Goal: Task Accomplishment & Management: Complete application form

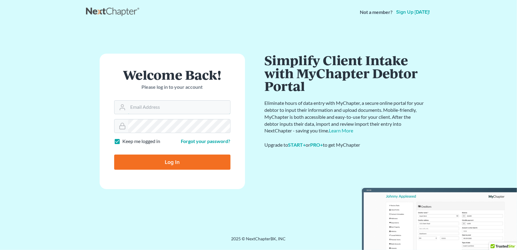
type input "[EMAIL_ADDRESS][DOMAIN_NAME]"
click at [187, 162] on input "Log In" at bounding box center [172, 161] width 116 height 15
type input "Thinking..."
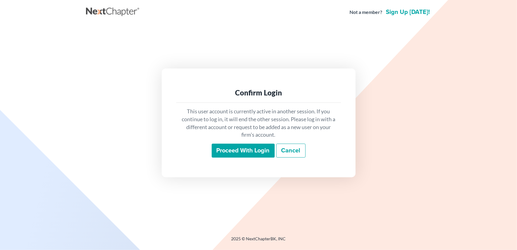
click at [241, 150] on input "Proceed with login" at bounding box center [243, 150] width 63 height 14
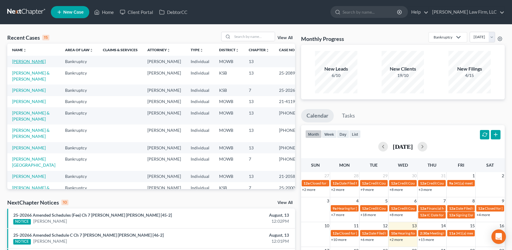
click at [20, 60] on link "[PERSON_NAME]" at bounding box center [29, 61] width 34 height 5
select select "6"
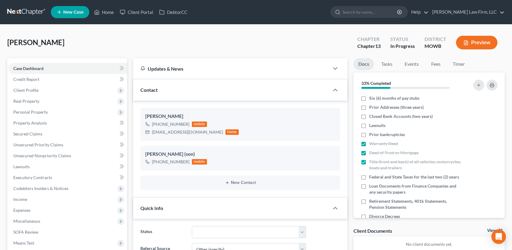
scroll to position [161, 0]
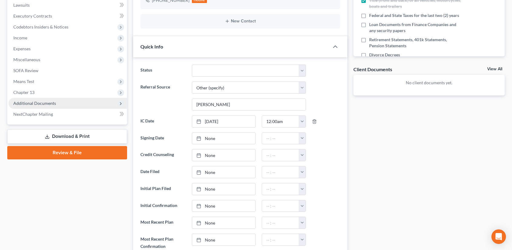
click at [35, 104] on span "Additional Documents" at bounding box center [34, 102] width 43 height 5
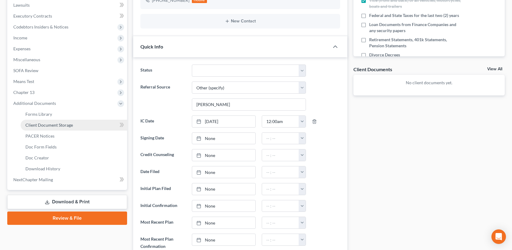
click at [41, 128] on link "Client Document Storage" at bounding box center [74, 125] width 107 height 11
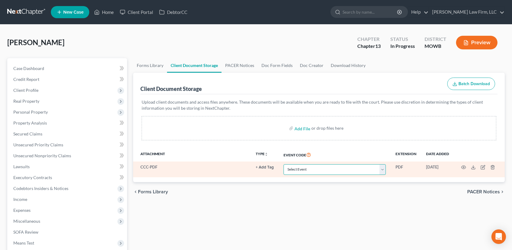
click at [385, 169] on select "Select Event 20 Largest Unsecured Creditors Affidavit re: NO Tax Returns Amende…" at bounding box center [335, 169] width 102 height 11
select select "5"
click at [284, 164] on select "Select Event 20 Largest Unsecured Creditors Affidavit re: NO Tax Returns Amende…" at bounding box center [335, 169] width 102 height 11
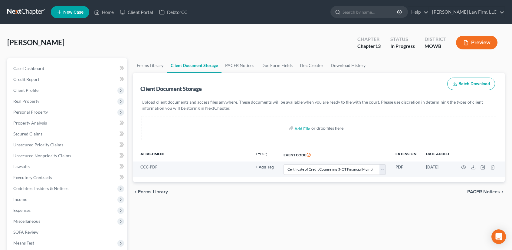
select select "5"
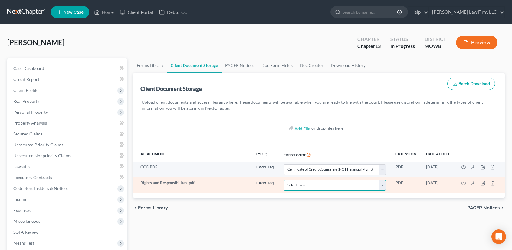
click at [384, 185] on select "Select Event 20 Largest Unsecured Creditors Affidavit re: NO Tax Returns Amende…" at bounding box center [335, 185] width 102 height 11
select select "9"
click at [284, 180] on select "Select Event 20 Largest Unsecured Creditors Affidavit re: NO Tax Returns Amende…" at bounding box center [335, 185] width 102 height 11
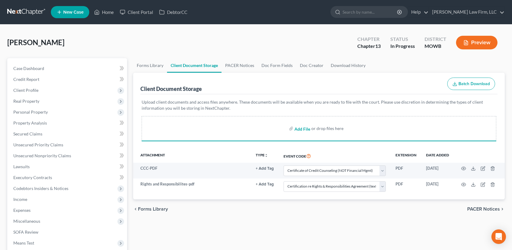
select select "5"
select select "9"
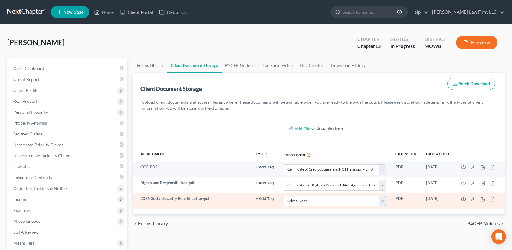
click at [385, 202] on select "Select Event 20 Largest Unsecured Creditors Affidavit re: NO Tax Returns Amende…" at bounding box center [335, 200] width 102 height 11
click at [493, 199] on icon "button" at bounding box center [492, 198] width 5 height 5
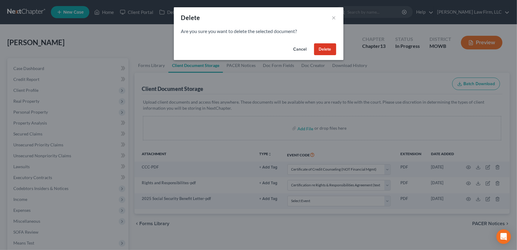
click at [330, 49] on button "Delete" at bounding box center [325, 49] width 22 height 12
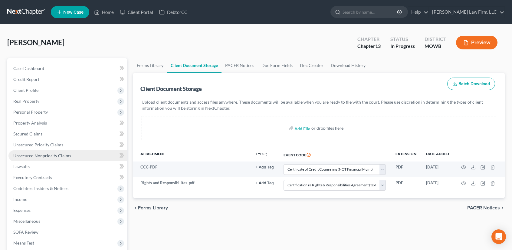
click at [47, 156] on span "Unsecured Nonpriority Claims" at bounding box center [42, 155] width 58 height 5
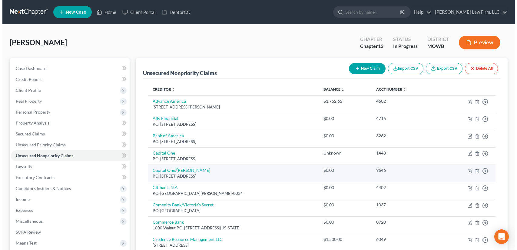
scroll to position [161, 0]
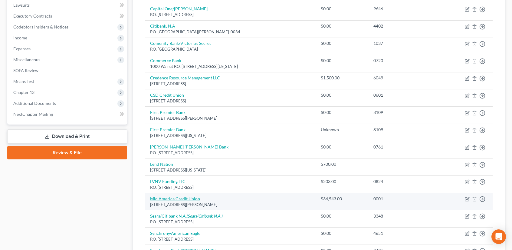
click at [190, 196] on link "Mid America Credit Union" at bounding box center [175, 198] width 50 height 5
select select "17"
select select "0"
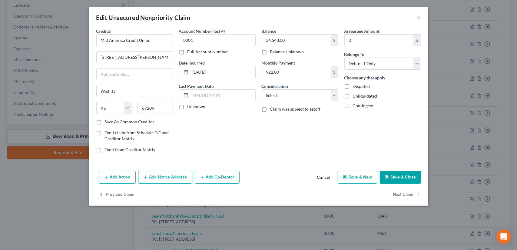
click at [208, 178] on button "Add Co-Debtor" at bounding box center [217, 177] width 45 height 13
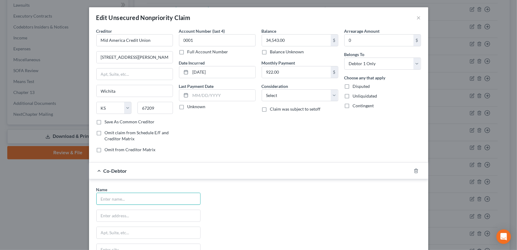
drag, startPoint x: 120, startPoint y: 198, endPoint x: 121, endPoint y: 190, distance: 7.4
click at [120, 198] on input "text" at bounding box center [148, 198] width 103 height 11
type input "[PERSON_NAME]"
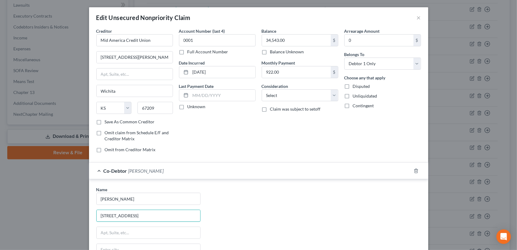
type input "[STREET_ADDRESS]"
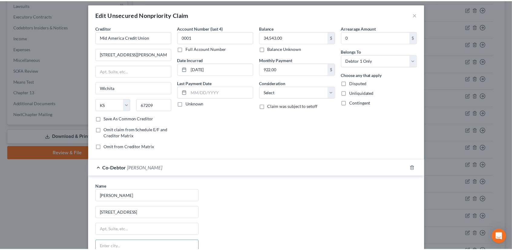
scroll to position [102, 0]
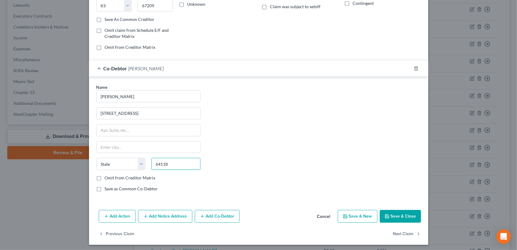
type input "64118"
type input "[US_STATE][GEOGRAPHIC_DATA]"
select select "26"
click at [393, 212] on button "Save & Close" at bounding box center [399, 216] width 41 height 13
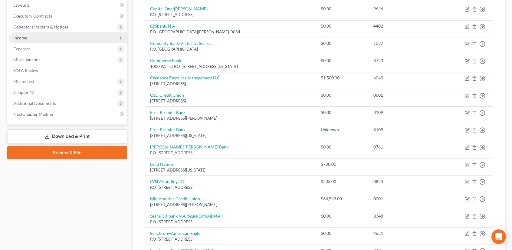
click at [28, 37] on span "Income" at bounding box center [67, 37] width 119 height 11
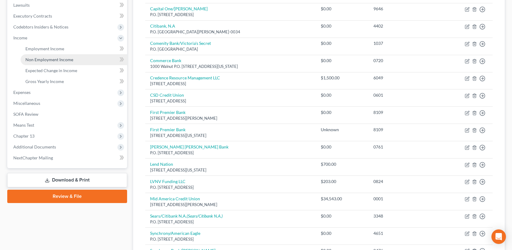
click at [58, 55] on link "Non Employment Income" at bounding box center [74, 59] width 107 height 11
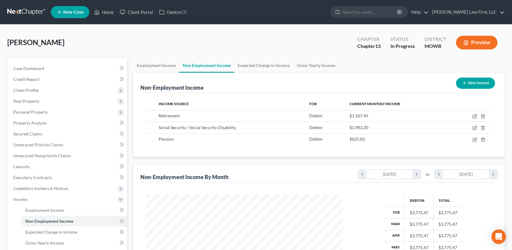
scroll to position [136, 0]
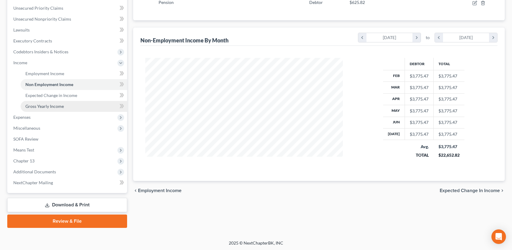
click at [37, 107] on span "Gross Yearly Income" at bounding box center [44, 105] width 38 height 5
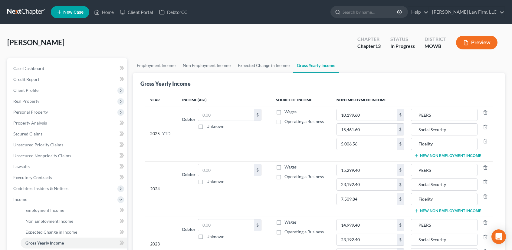
scroll to position [136, 0]
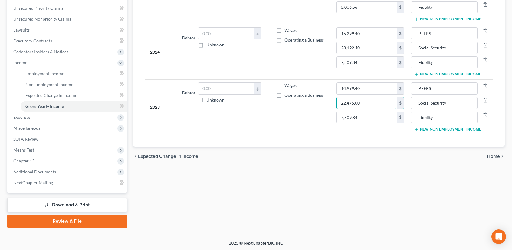
type input "22,475.00"
click at [61, 204] on link "Download & Print" at bounding box center [67, 205] width 120 height 14
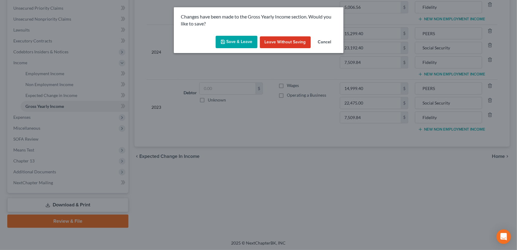
click at [246, 41] on button "Save & Leave" at bounding box center [236, 42] width 42 height 13
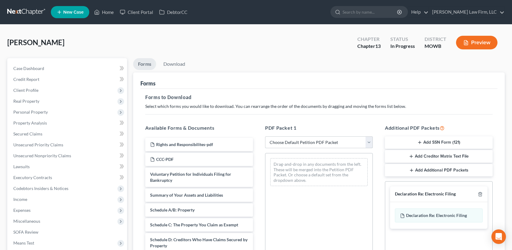
click at [368, 143] on select "Choose Default Petition PDF Packet Complete Bankruptcy Petition (all forms and …" at bounding box center [319, 142] width 108 height 12
select select "0"
click at [265, 136] on select "Choose Default Petition PDF Packet Complete Bankruptcy Petition (all forms and …" at bounding box center [319, 142] width 108 height 12
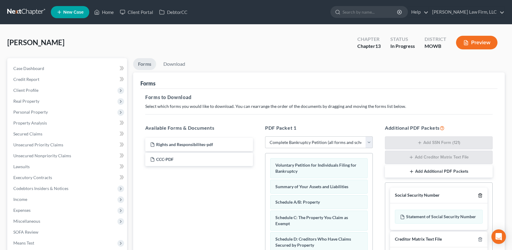
click at [478, 195] on icon "button" at bounding box center [480, 195] width 5 height 5
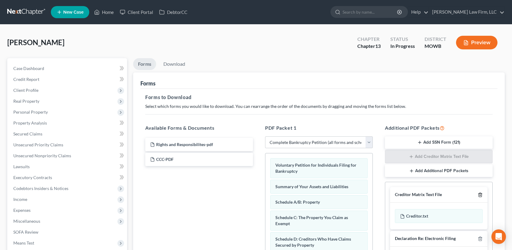
click at [479, 194] on icon "button" at bounding box center [480, 195] width 3 height 4
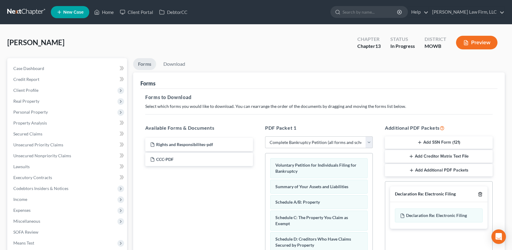
click at [480, 194] on icon "button" at bounding box center [480, 194] width 5 height 5
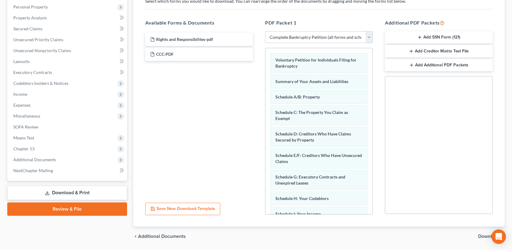
scroll to position [123, 0]
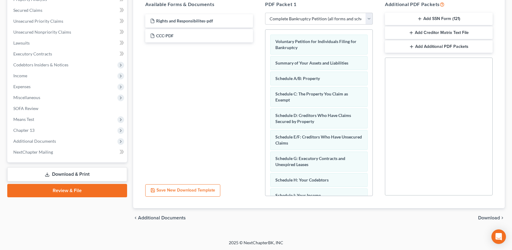
click at [481, 216] on span "Download" at bounding box center [489, 217] width 22 height 5
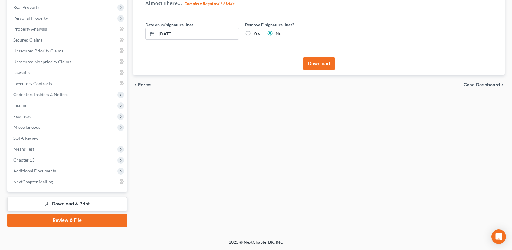
scroll to position [93, 0]
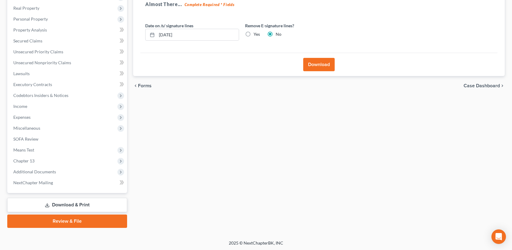
click at [254, 34] on label "Yes" at bounding box center [257, 34] width 6 height 6
click at [256, 34] on input "Yes" at bounding box center [258, 33] width 4 height 4
radio input "true"
radio input "false"
click at [321, 64] on button "Download" at bounding box center [318, 64] width 31 height 13
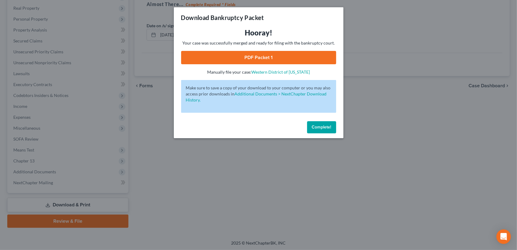
click at [247, 54] on link "PDF Packet 1" at bounding box center [258, 57] width 155 height 13
click at [326, 127] on span "Complete!" at bounding box center [321, 126] width 19 height 5
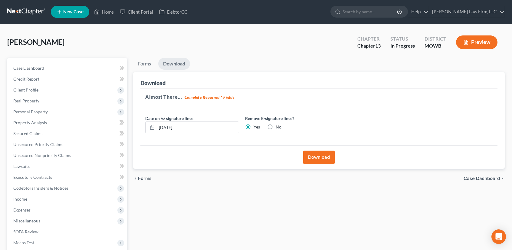
scroll to position [0, 0]
